Goal: Complete application form: Complete application form

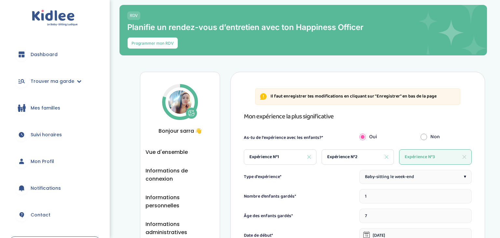
click at [260, 160] on span "Expérience N°1" at bounding box center [264, 156] width 30 height 7
type input "2"
type input "6"
type input "[DATE]"
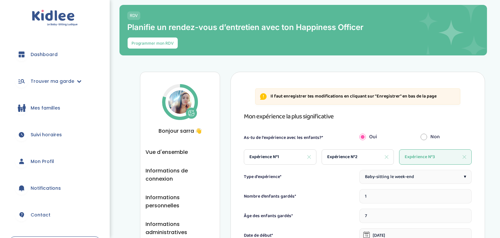
type input "[PERSON_NAME]"
type input "[EMAIL_ADDRESS][DOMAIN_NAME]"
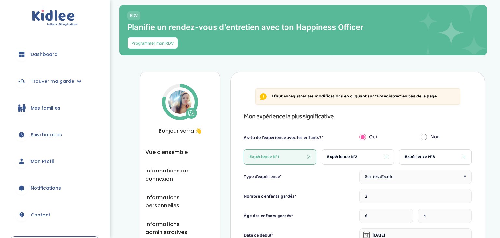
click at [338, 154] on span "Expérience N°2" at bounding box center [342, 156] width 30 height 7
type input "1"
type input "3"
type input "[DATE]"
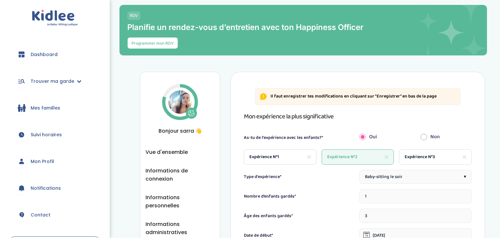
click at [424, 154] on span "Expérience N°3" at bounding box center [420, 156] width 30 height 7
type input "7"
type input "[DATE]"
type input "Lafon"
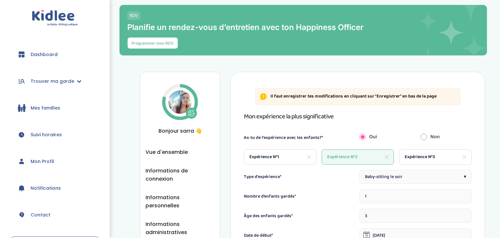
type input "[PERSON_NAME]"
type input "[EMAIL_ADDRESS][DOMAIN_NAME]"
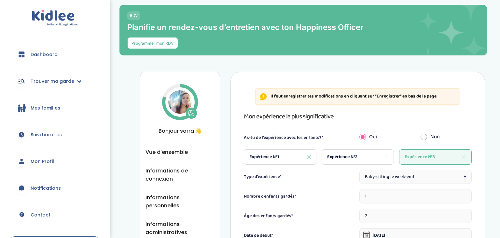
click at [270, 159] on span "Expérience N°1" at bounding box center [264, 156] width 30 height 7
type input "2"
type input "6"
type input "[DATE]"
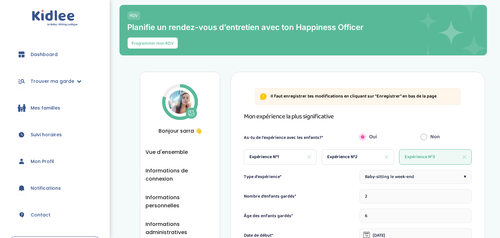
type input "[PERSON_NAME]"
type input "[EMAIL_ADDRESS][DOMAIN_NAME]"
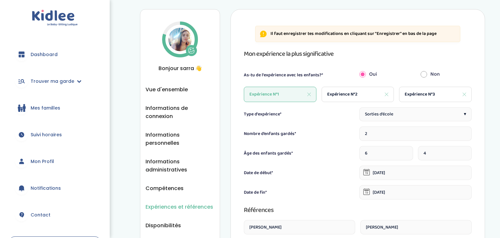
scroll to position [63, 0]
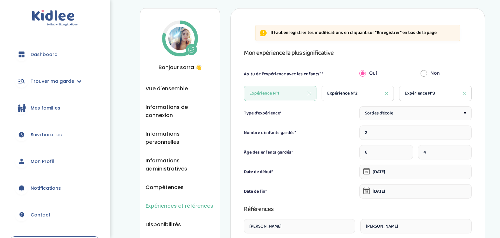
click at [414, 90] on span "Expérience N°3" at bounding box center [420, 93] width 30 height 7
type input "1"
type input "7"
type input "[DATE]"
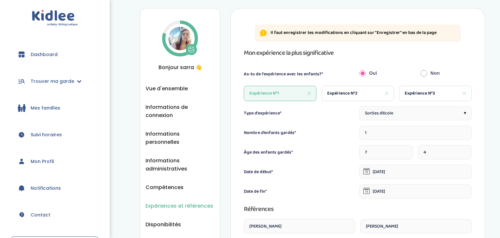
type input "Lafon"
type input "[PERSON_NAME]"
type input "[EMAIL_ADDRESS][DOMAIN_NAME]"
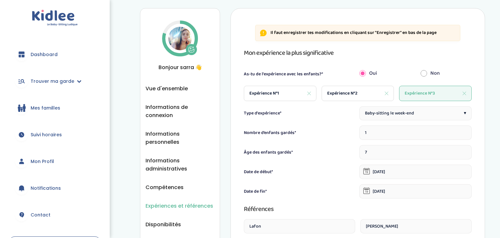
click at [266, 90] on span "Expérience N°1" at bounding box center [264, 93] width 30 height 7
type input "2"
type input "6"
type input "[DATE]"
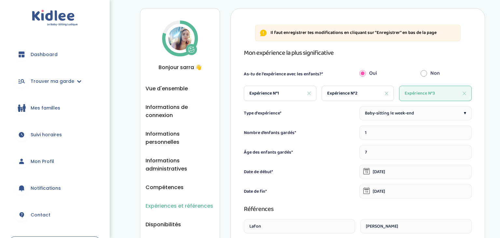
type input "[PERSON_NAME]"
type input "[EMAIL_ADDRESS][DOMAIN_NAME]"
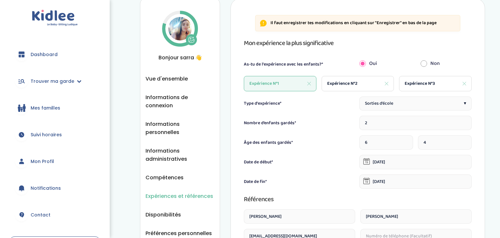
scroll to position [73, 0]
click at [427, 88] on div "Expérience N°3" at bounding box center [435, 83] width 73 height 15
type input "1"
type input "7"
type input "[DATE]"
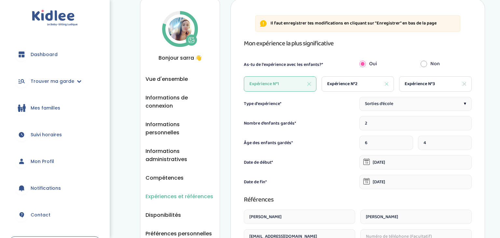
type input "[DATE]"
type input "Lafon"
type input "[PERSON_NAME]"
type input "[EMAIL_ADDRESS][DOMAIN_NAME]"
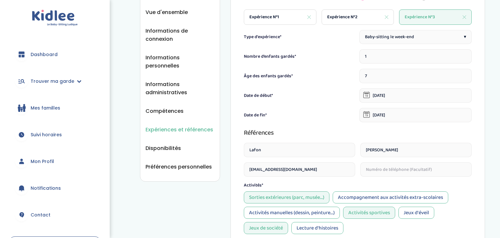
scroll to position [141, 0]
